Goal: Transaction & Acquisition: Book appointment/travel/reservation

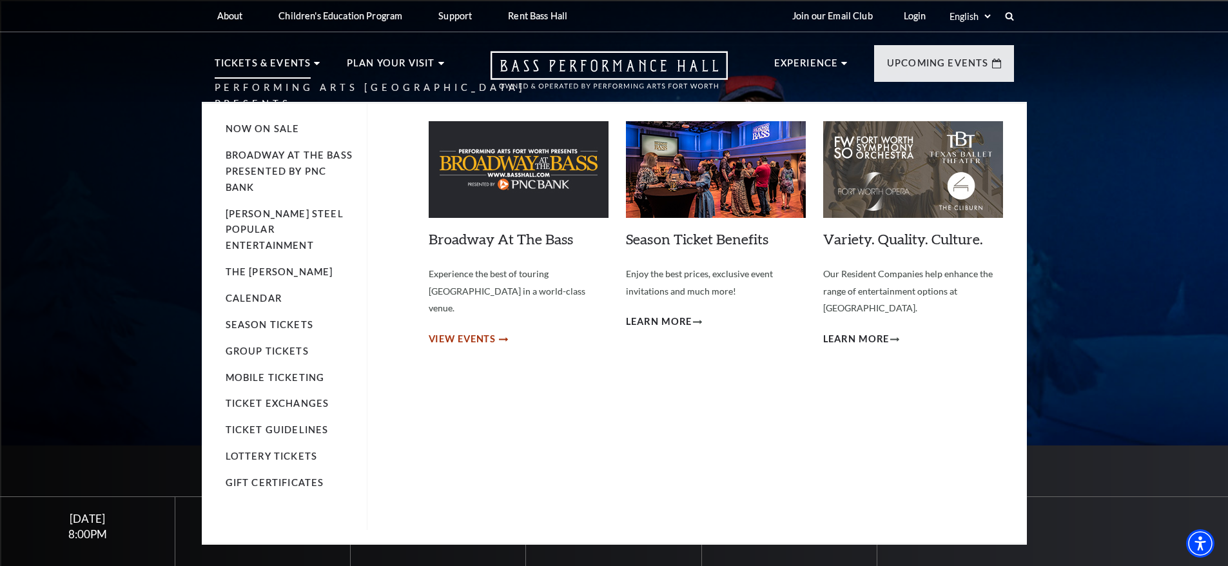
click at [500, 337] on use "View Events" at bounding box center [503, 339] width 9 height 4
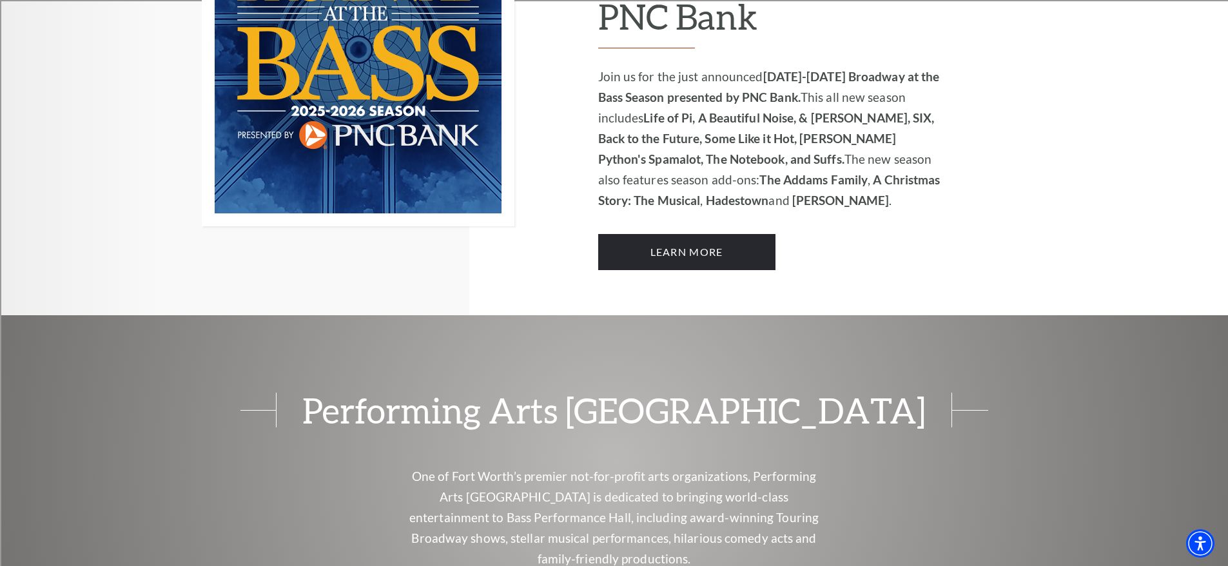
scroll to position [1063, 0]
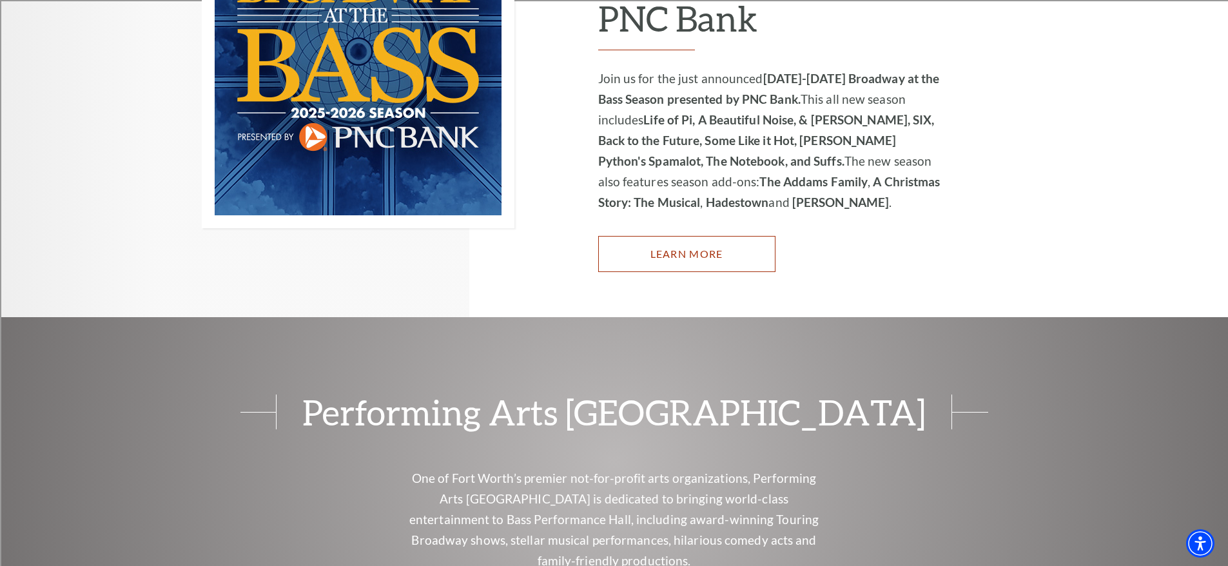
click at [729, 240] on link "Learn More" at bounding box center [686, 254] width 177 height 36
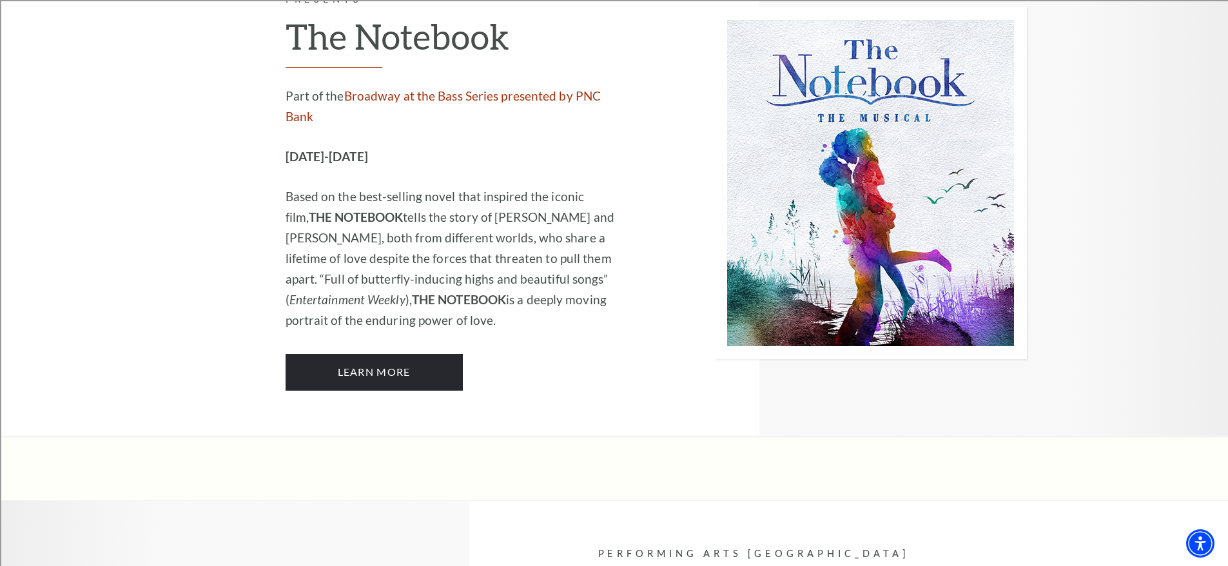
scroll to position [8302, 0]
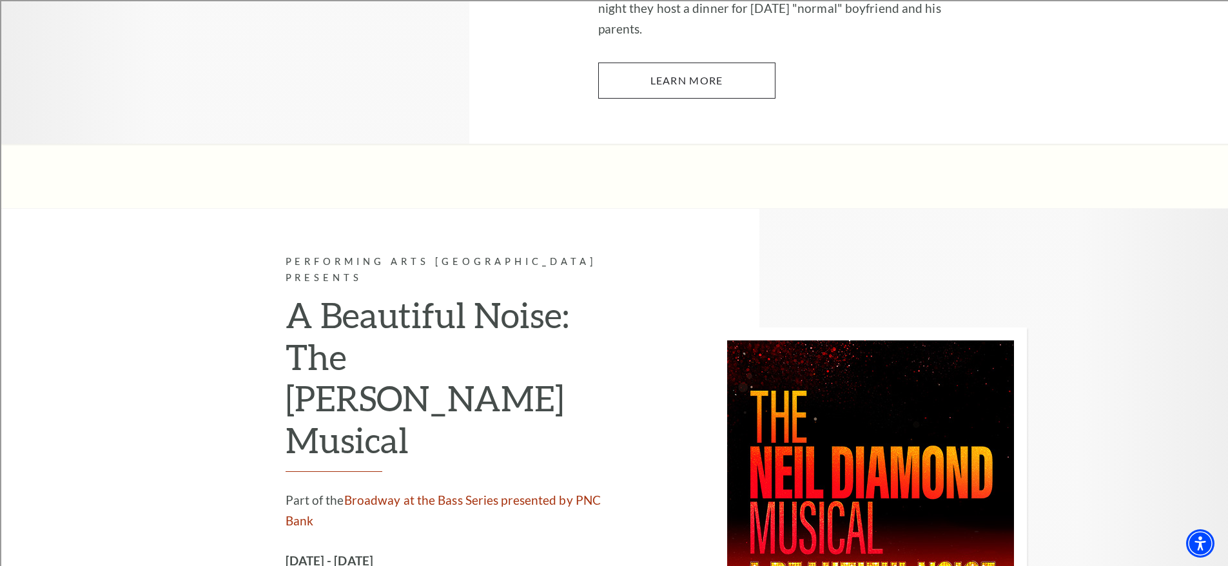
scroll to position [2863, 0]
